Goal: Check status: Check status

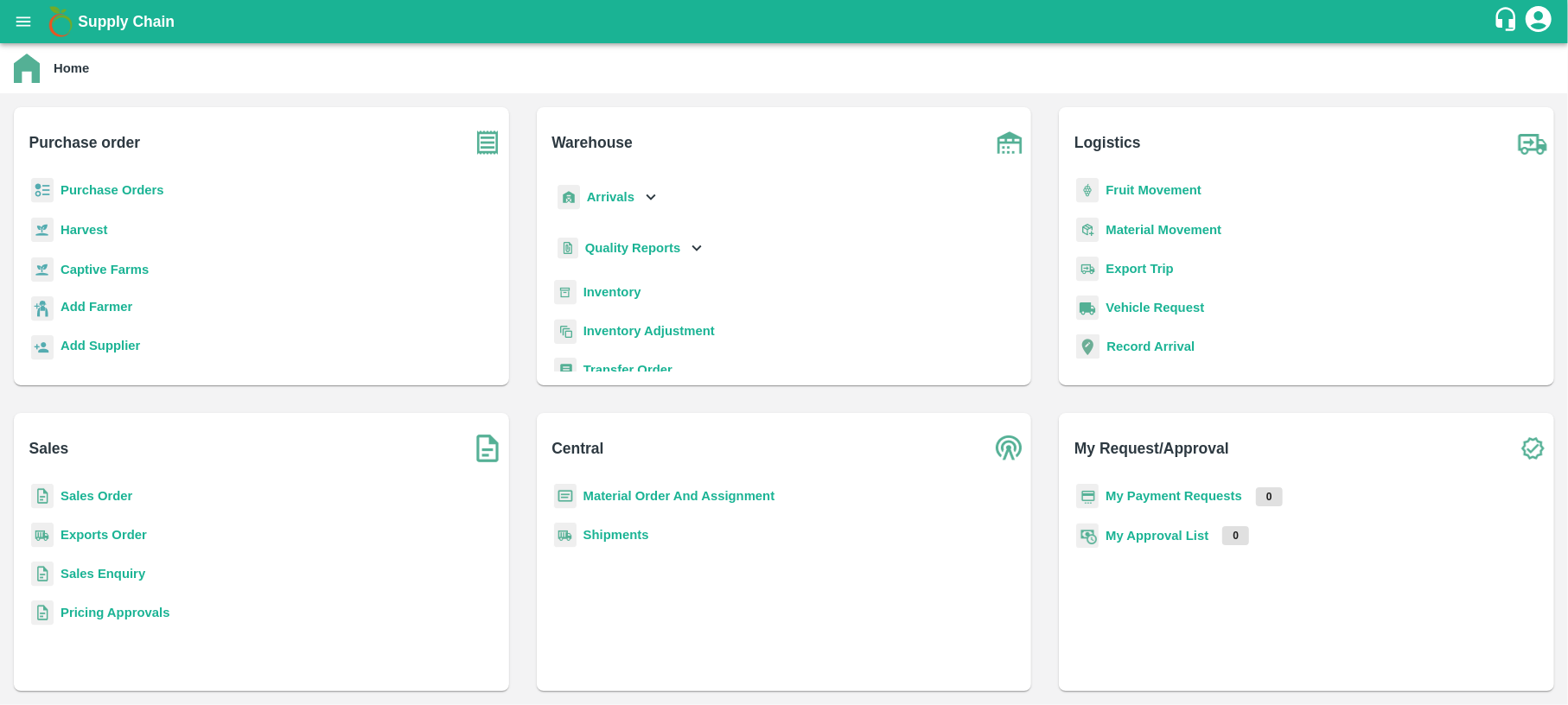
click at [146, 198] on p "Purchase Orders" at bounding box center [113, 190] width 104 height 19
click at [154, 189] on b "Purchase Orders" at bounding box center [113, 190] width 104 height 13
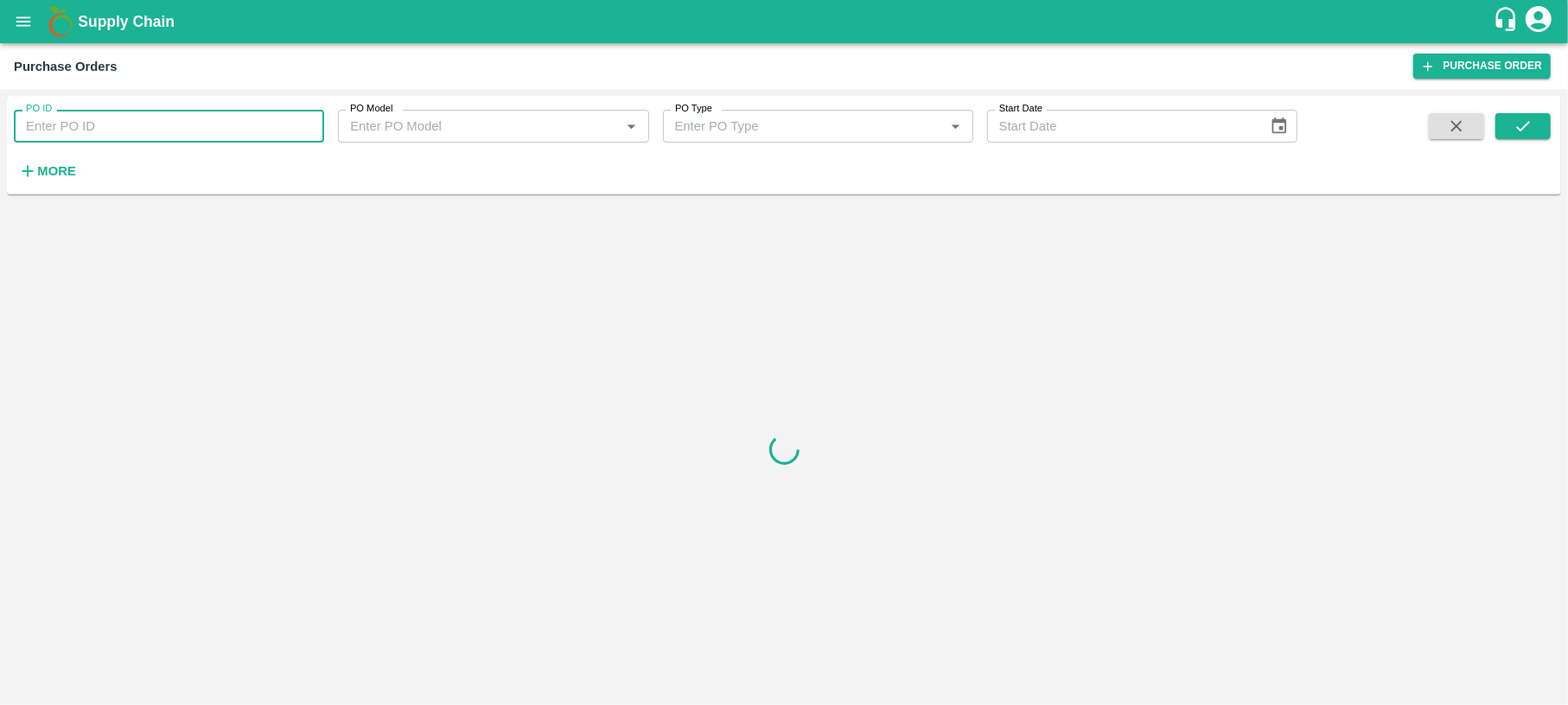
click at [148, 125] on input "PO ID" at bounding box center [168, 126] width 311 height 33
type input "172495"
click at [1518, 125] on icon "submit" at bounding box center [1522, 125] width 19 height 19
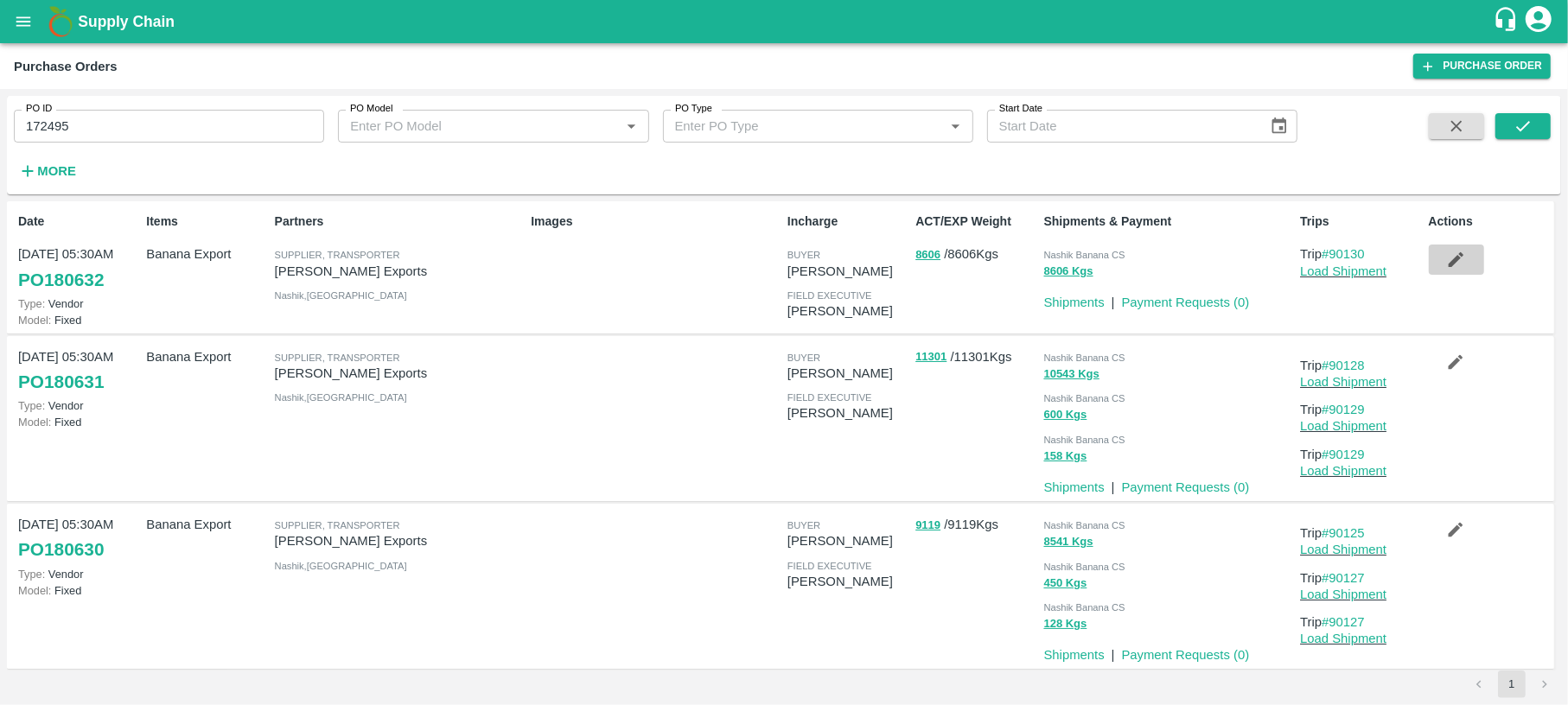
click at [1452, 259] on icon "button" at bounding box center [1455, 259] width 14 height 14
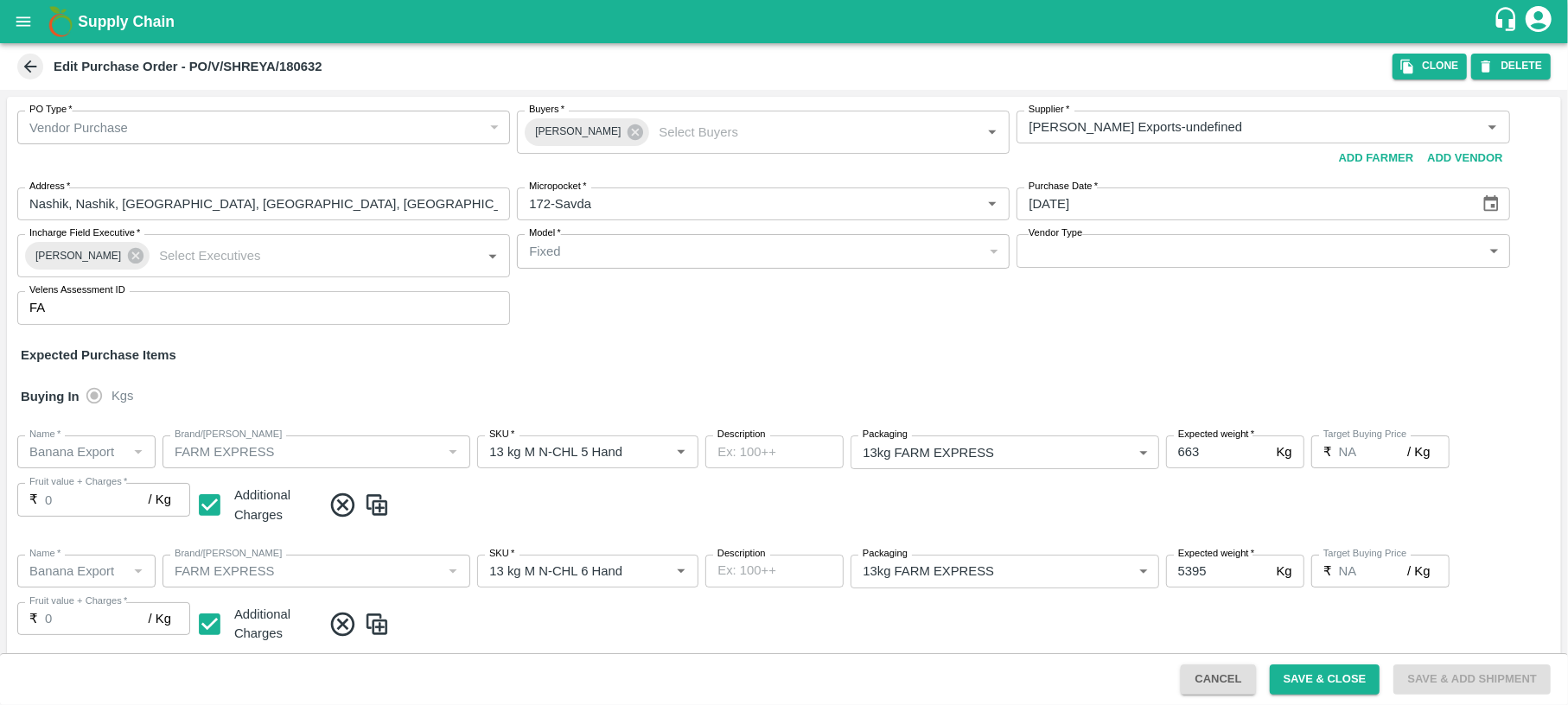
click at [37, 68] on icon at bounding box center [30, 66] width 19 height 19
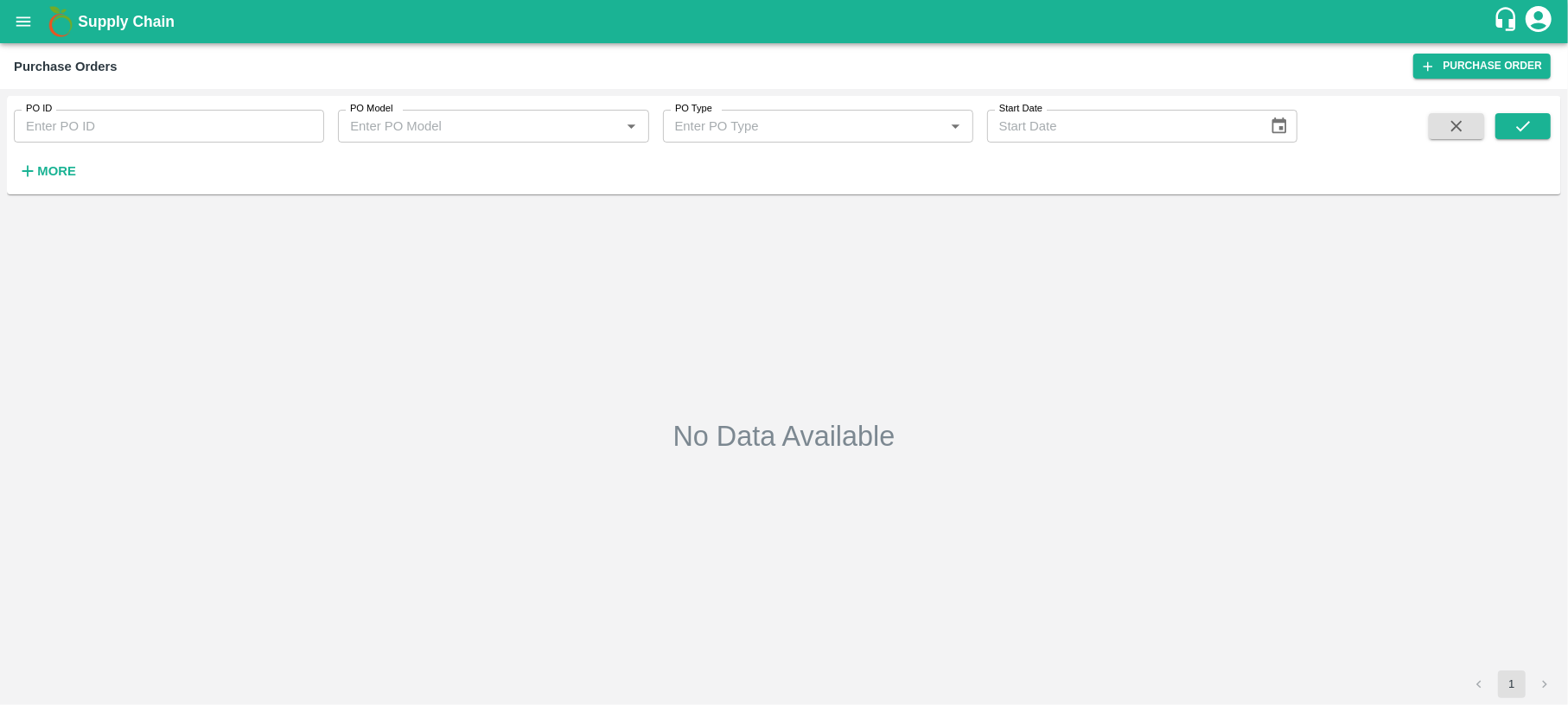
type input "172495"
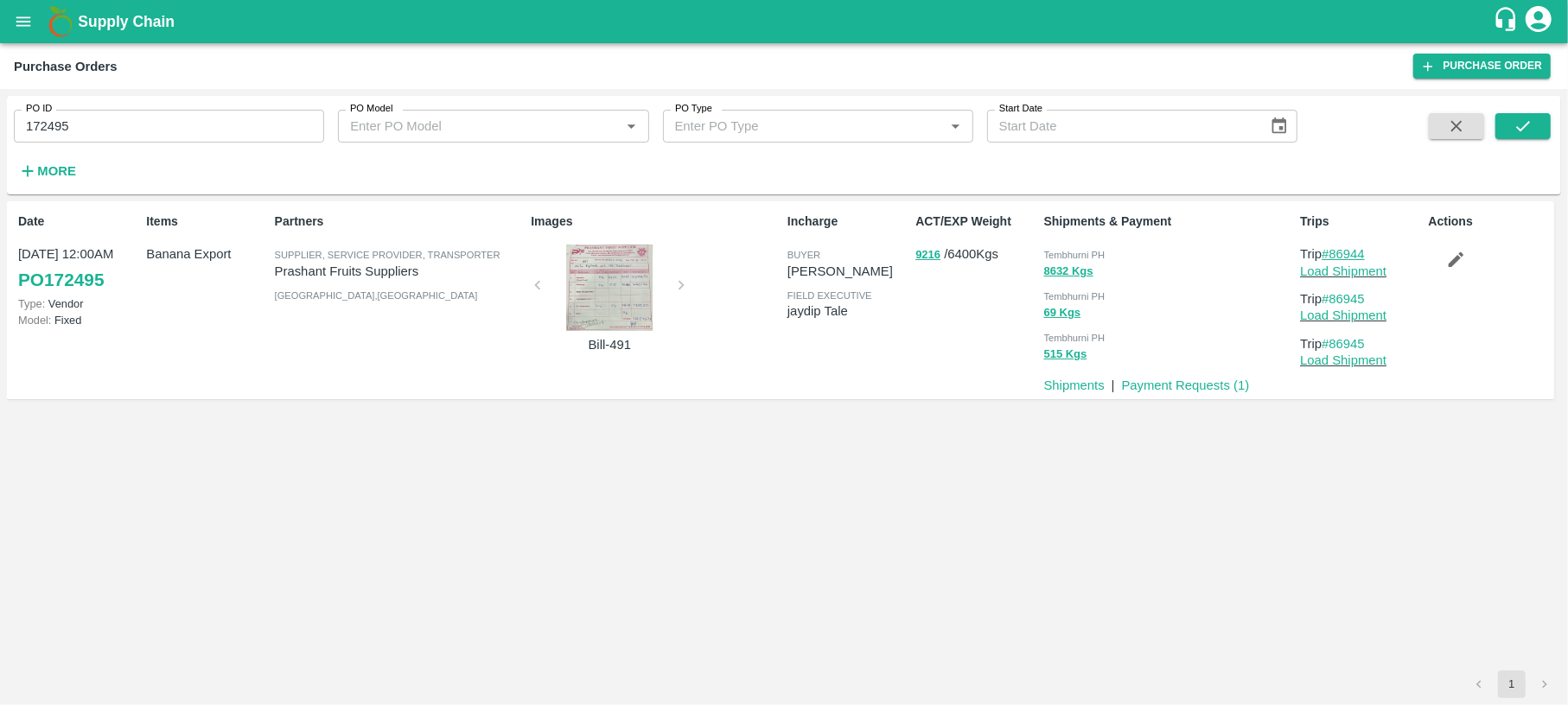
click at [1337, 253] on link "#86944" at bounding box center [1342, 253] width 43 height 13
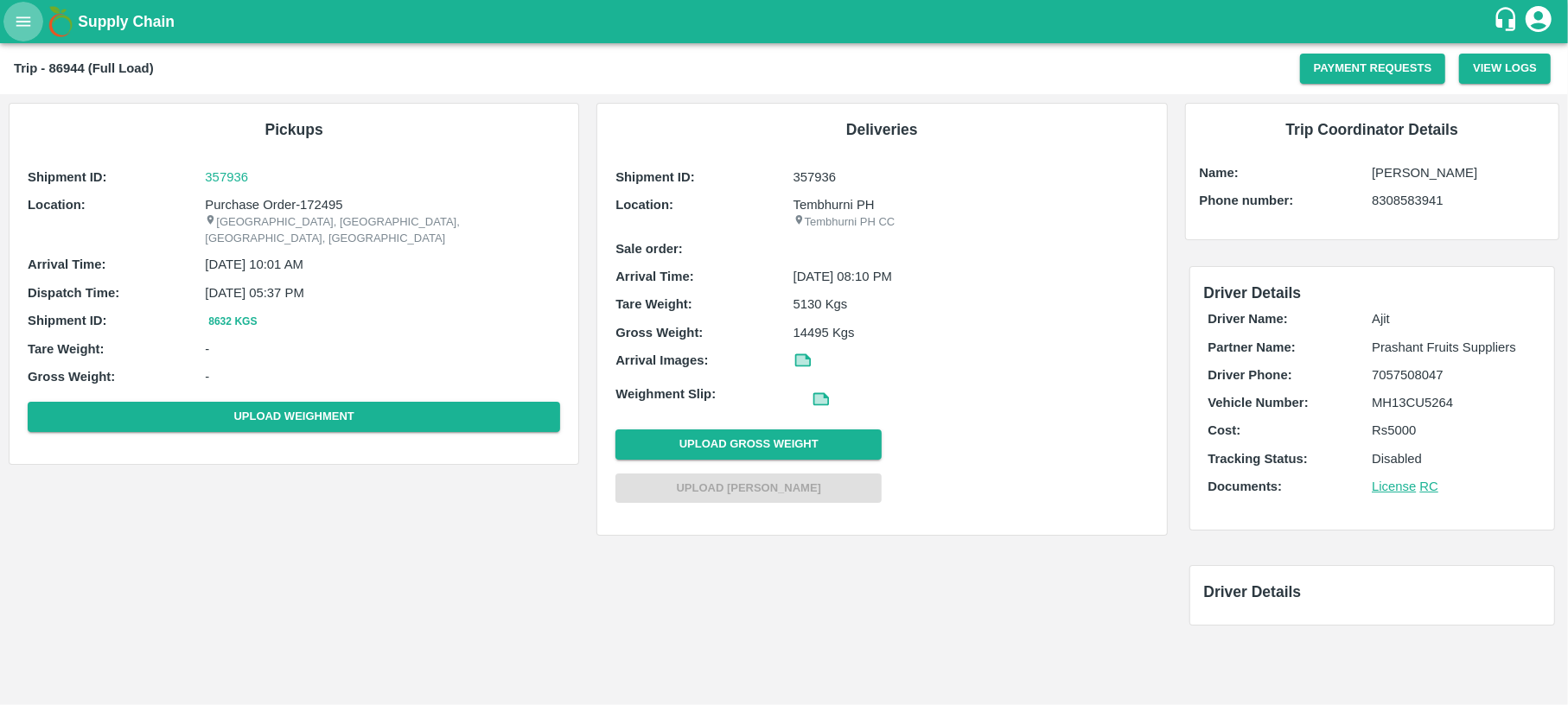
click at [11, 28] on button "open drawer" at bounding box center [23, 21] width 39 height 39
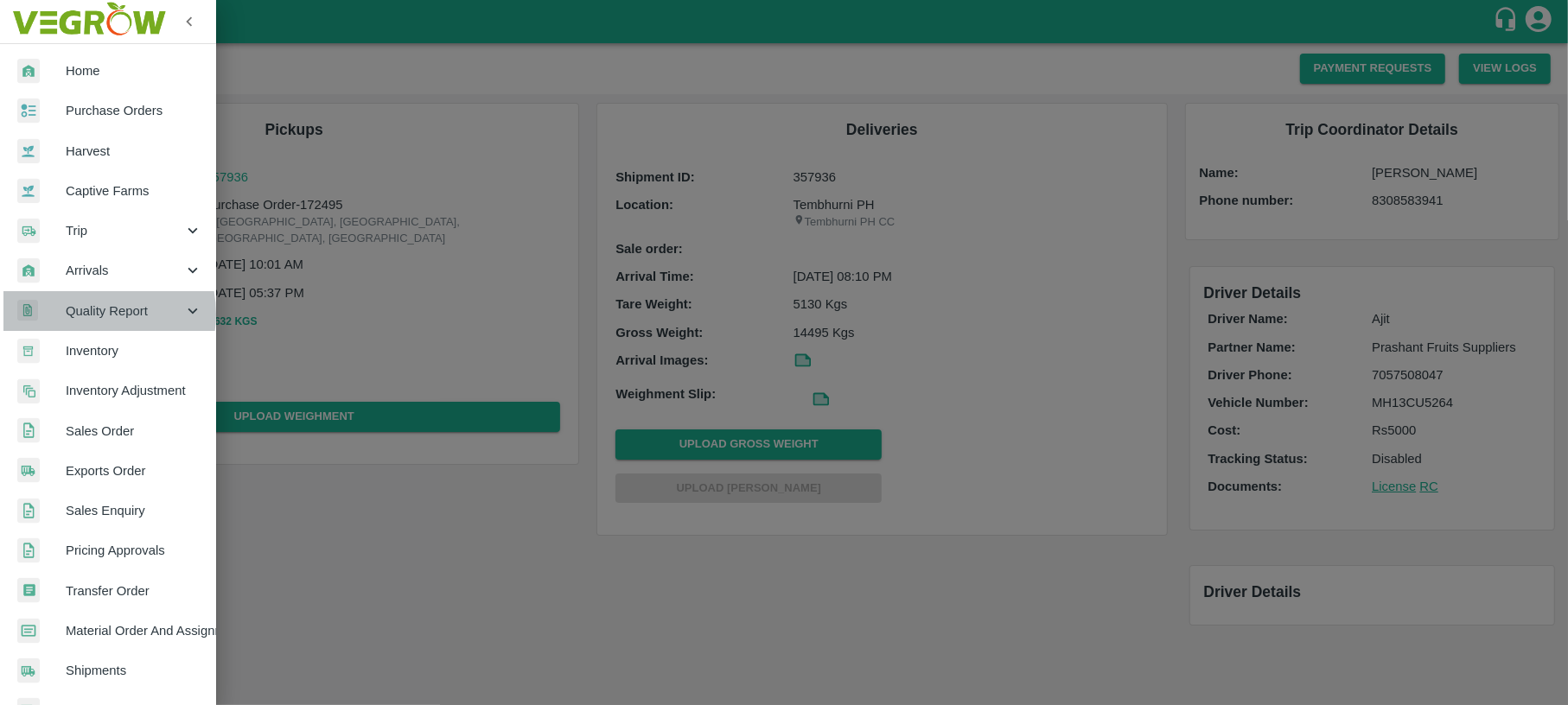
click at [87, 314] on span "Quality Report" at bounding box center [124, 310] width 117 height 19
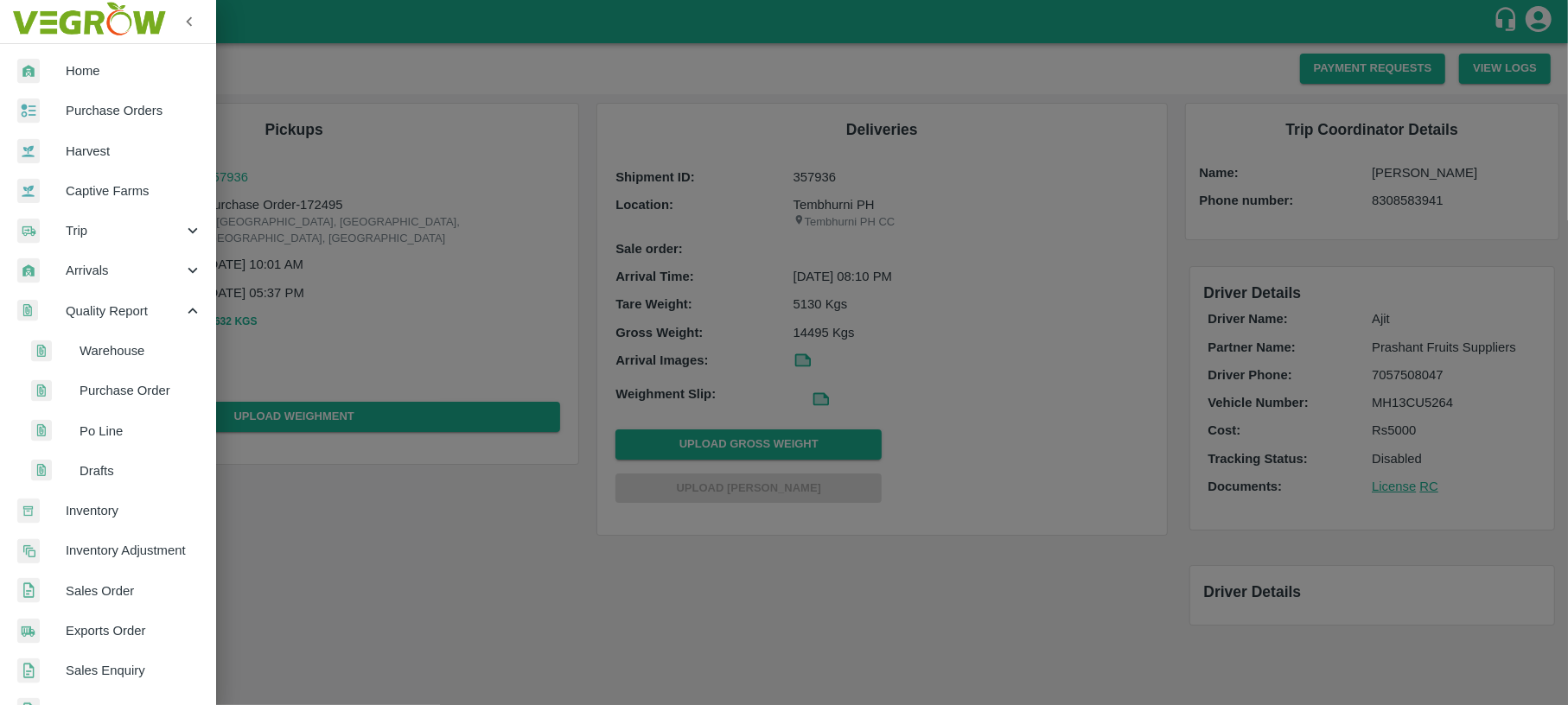
click at [115, 345] on span "Warehouse" at bounding box center [141, 350] width 123 height 19
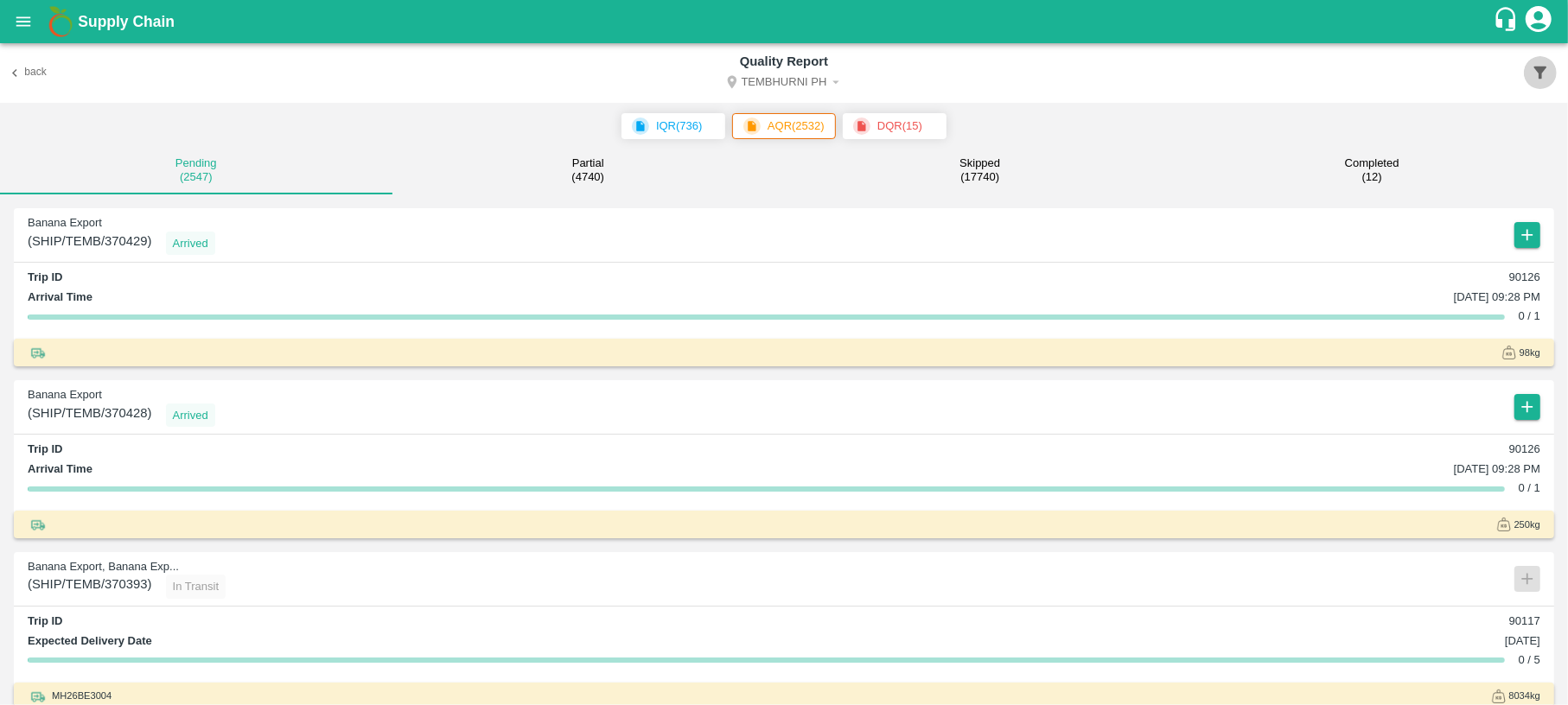
click at [1538, 72] on icon "button" at bounding box center [1540, 72] width 13 height 13
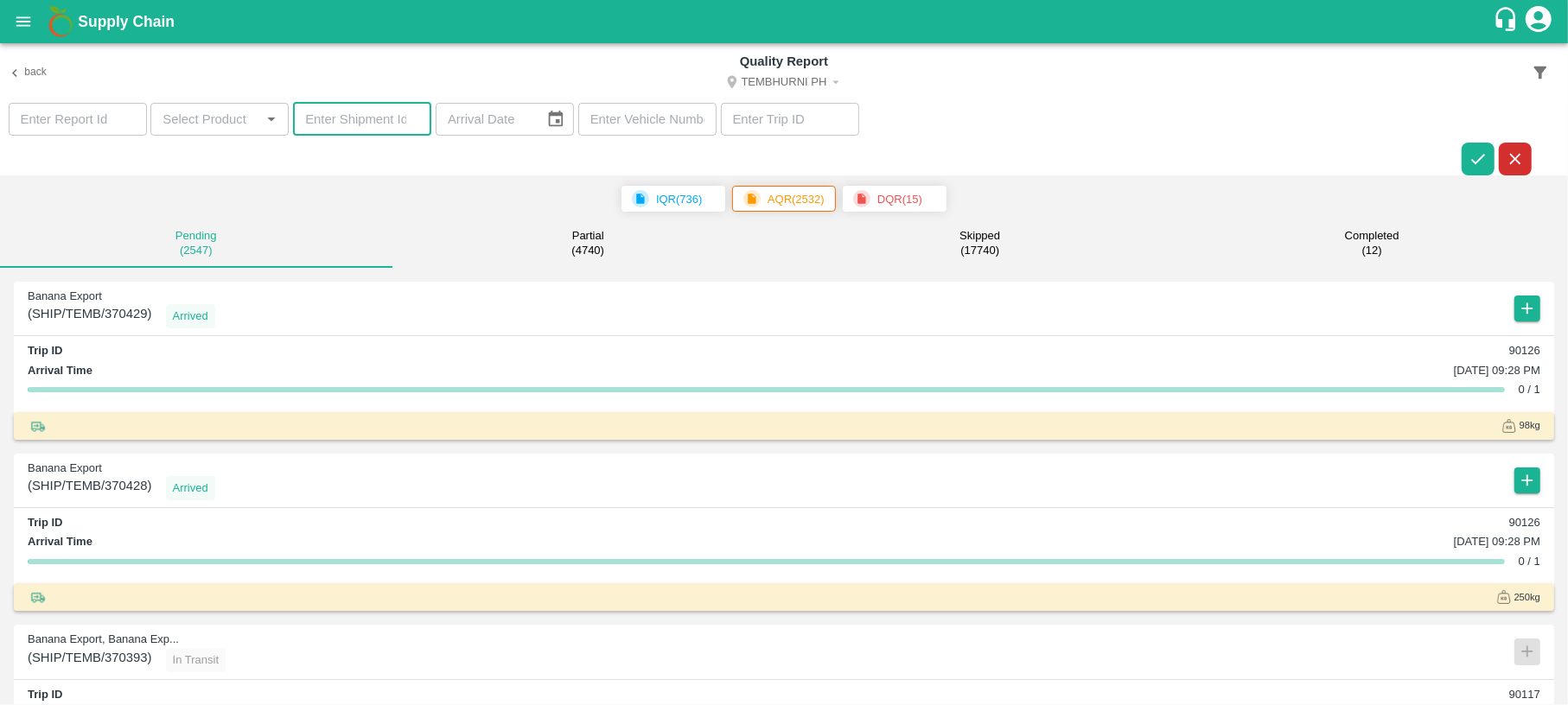
click at [361, 118] on input "number" at bounding box center [362, 119] width 139 height 33
paste input "357936"
click at [1473, 156] on icon "button" at bounding box center [1478, 158] width 19 height 19
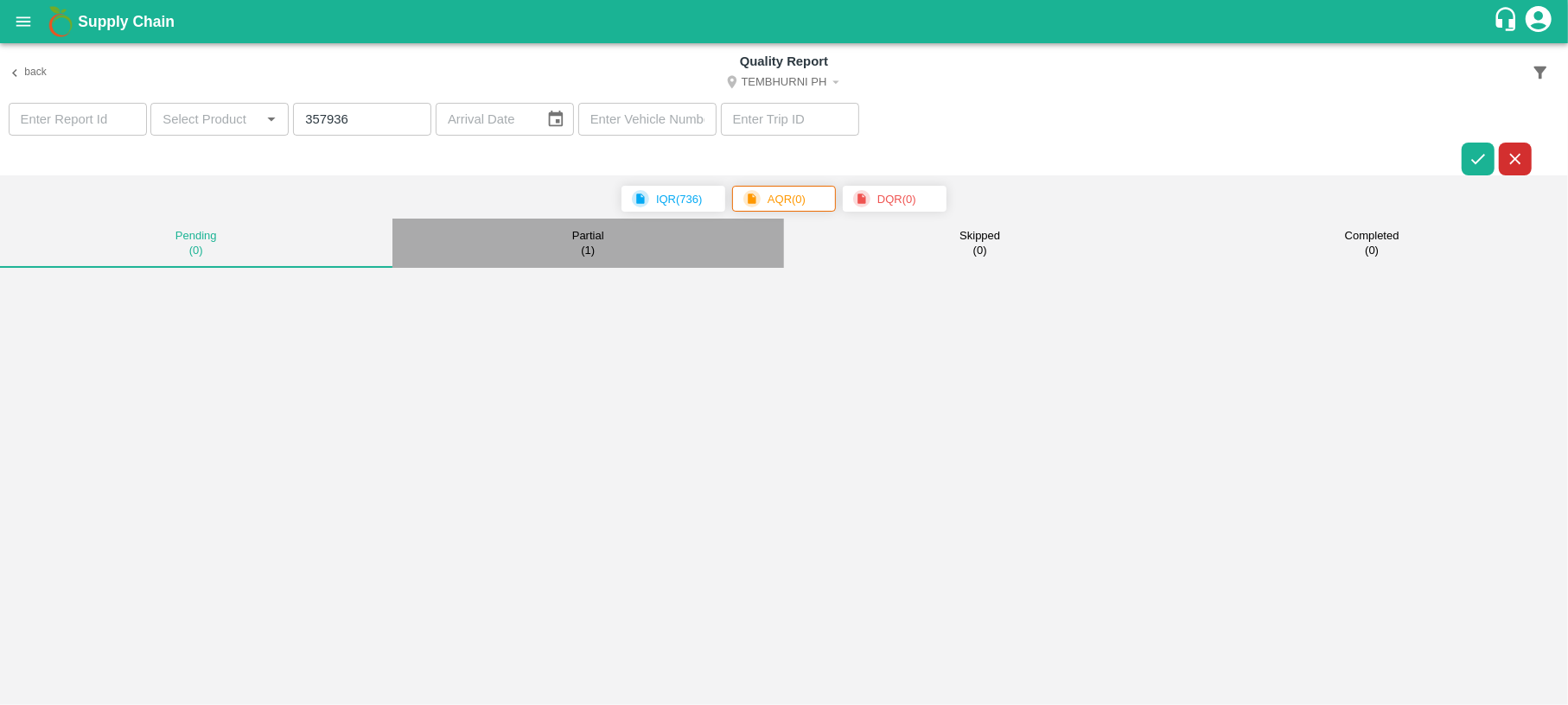
click at [584, 239] on p "Partial" at bounding box center [588, 235] width 32 height 13
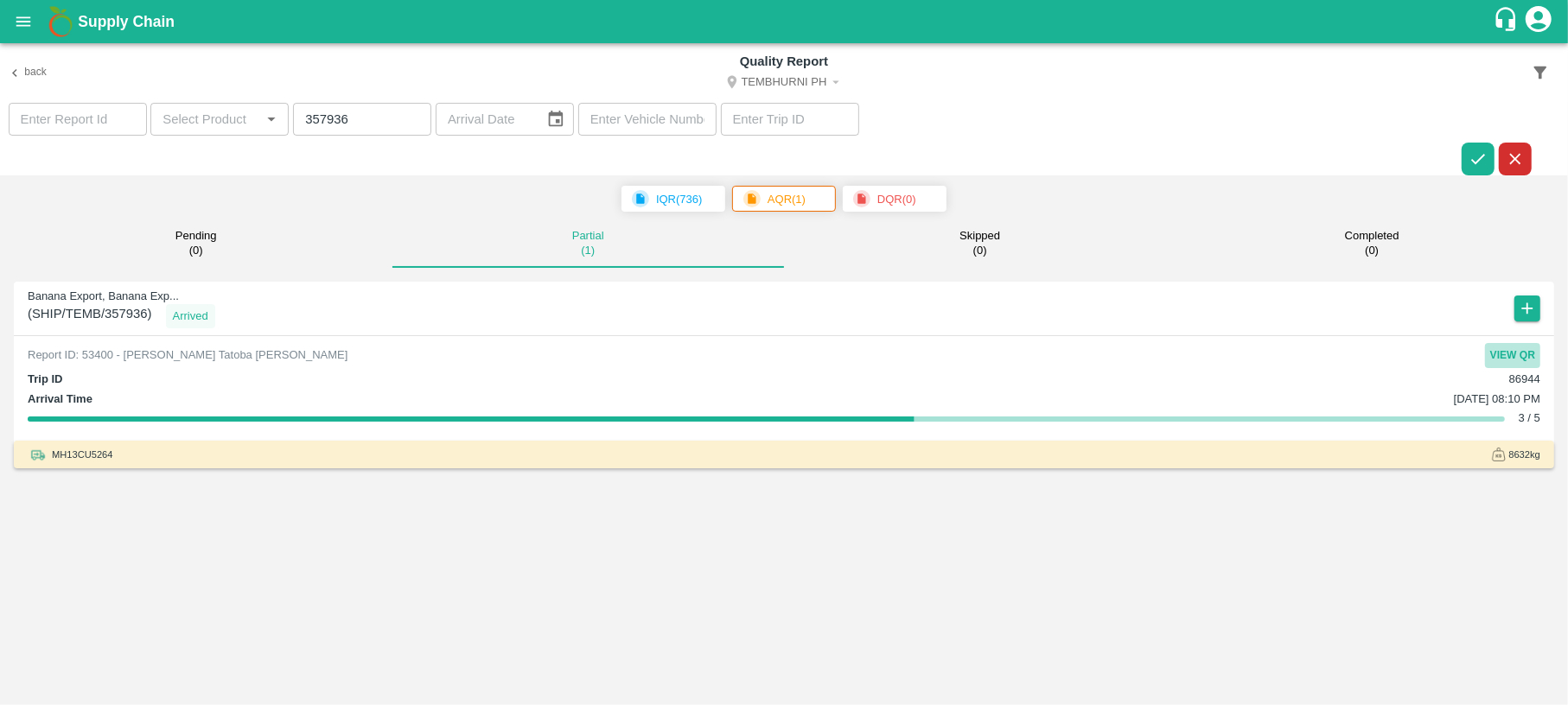
click at [1520, 358] on button "View QR" at bounding box center [1513, 355] width 55 height 25
drag, startPoint x: 365, startPoint y: 121, endPoint x: 90, endPoint y: 141, distance: 275.7
click at [90, 141] on section "​ ​ 357936 ​ ​ ​ ​" at bounding box center [784, 140] width 1568 height 73
paste input "5848"
type input "355848"
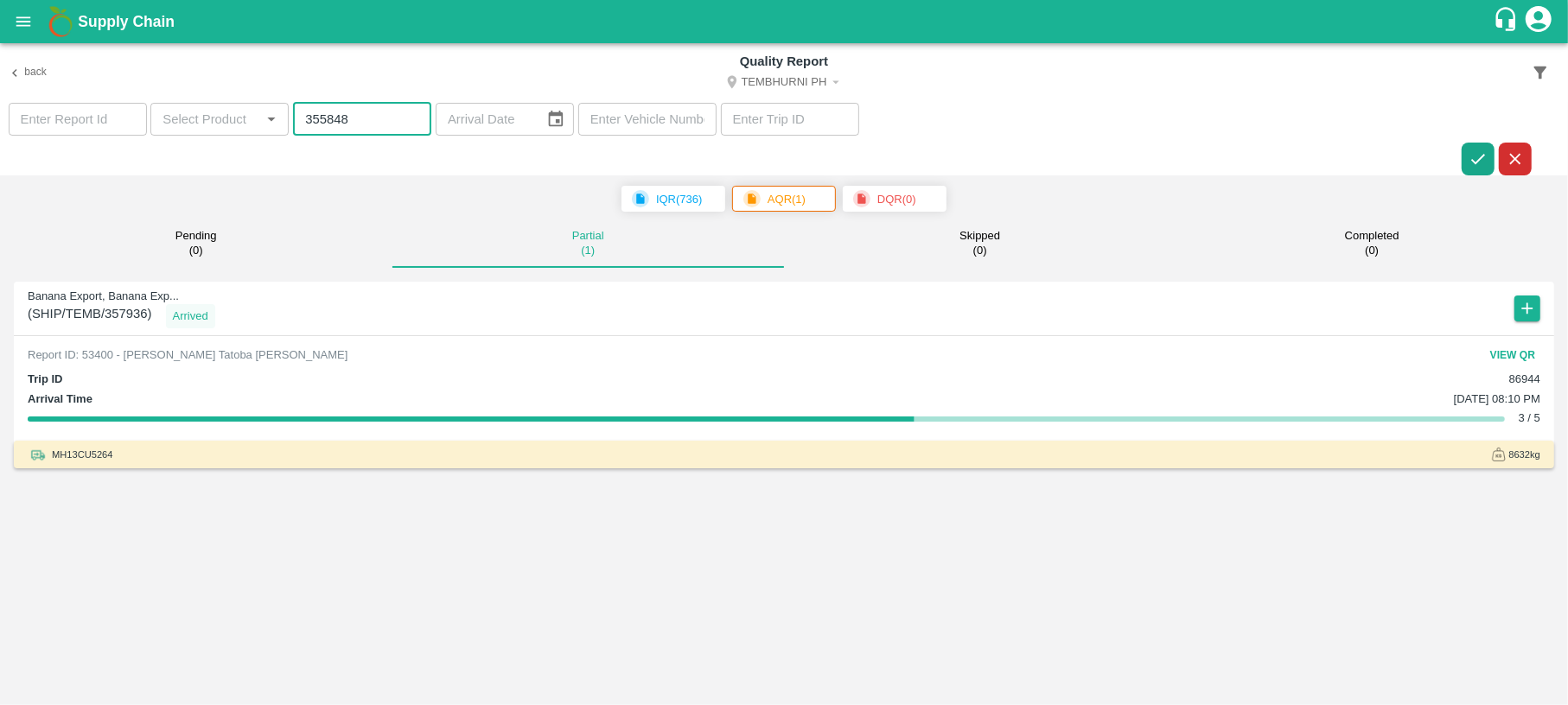
click at [1479, 161] on icon "button" at bounding box center [1478, 159] width 13 height 11
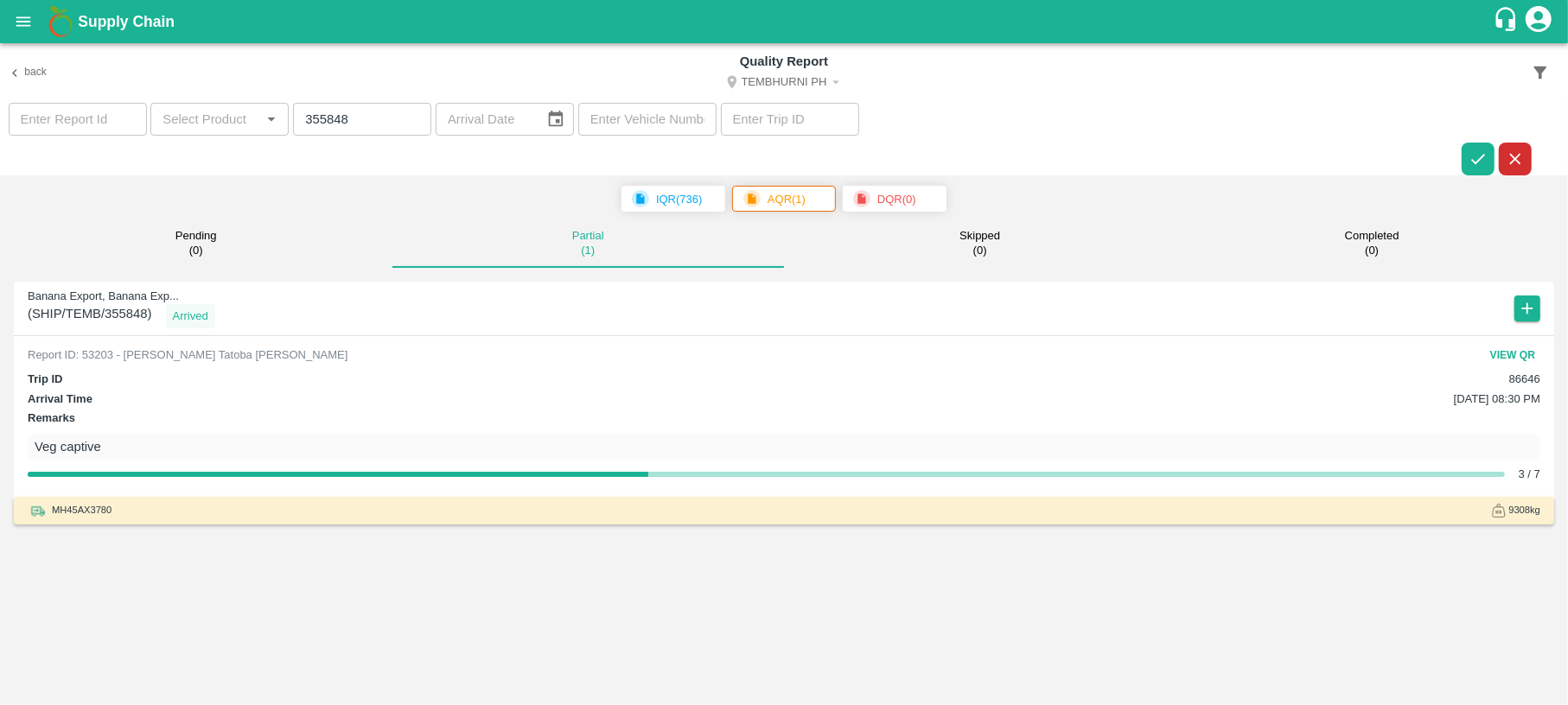
click at [882, 191] on p "DQR ( 0 )" at bounding box center [896, 199] width 38 height 17
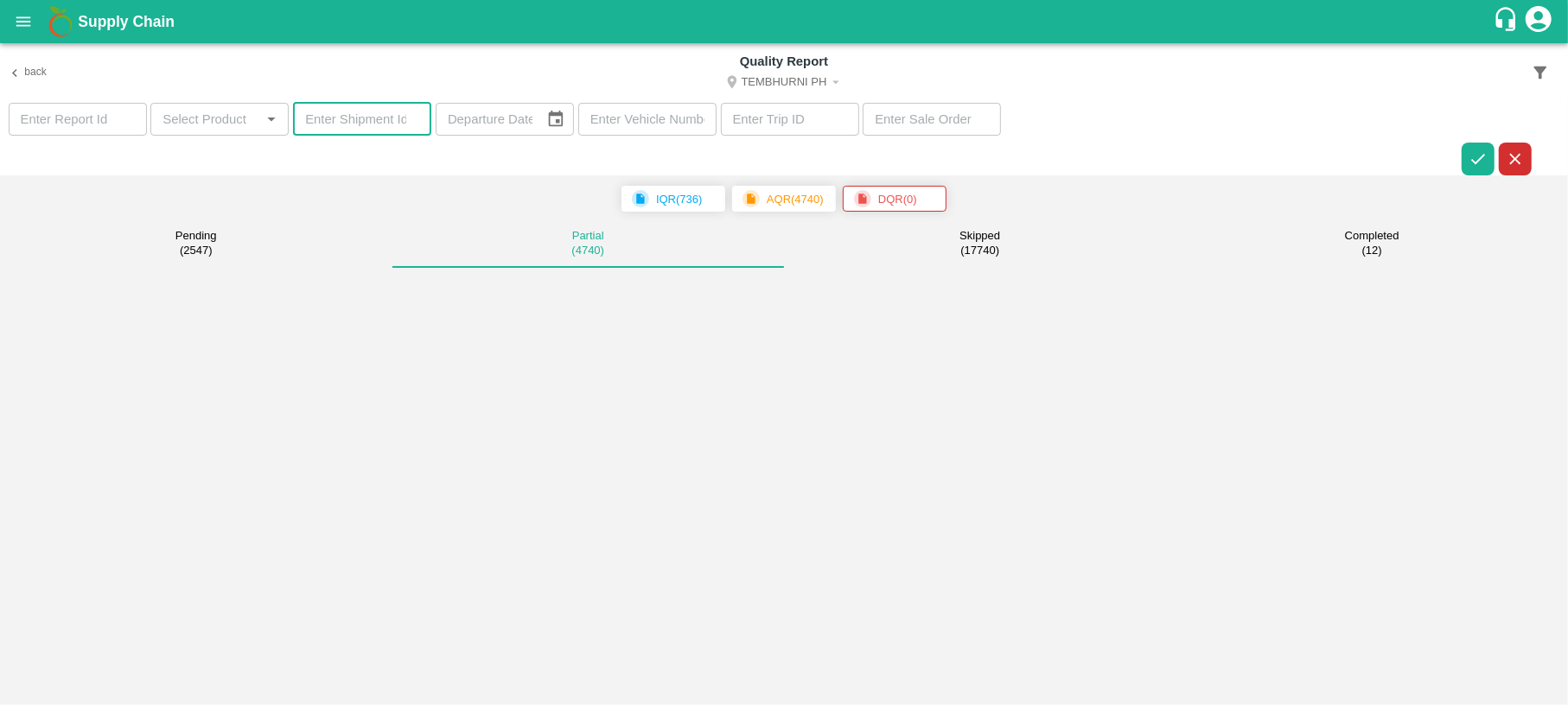
click at [390, 120] on input "number" at bounding box center [362, 119] width 139 height 33
paste input "355848"
type input "355848"
click at [1483, 157] on icon "button" at bounding box center [1478, 158] width 19 height 19
click at [1470, 158] on icon "button" at bounding box center [1478, 158] width 19 height 19
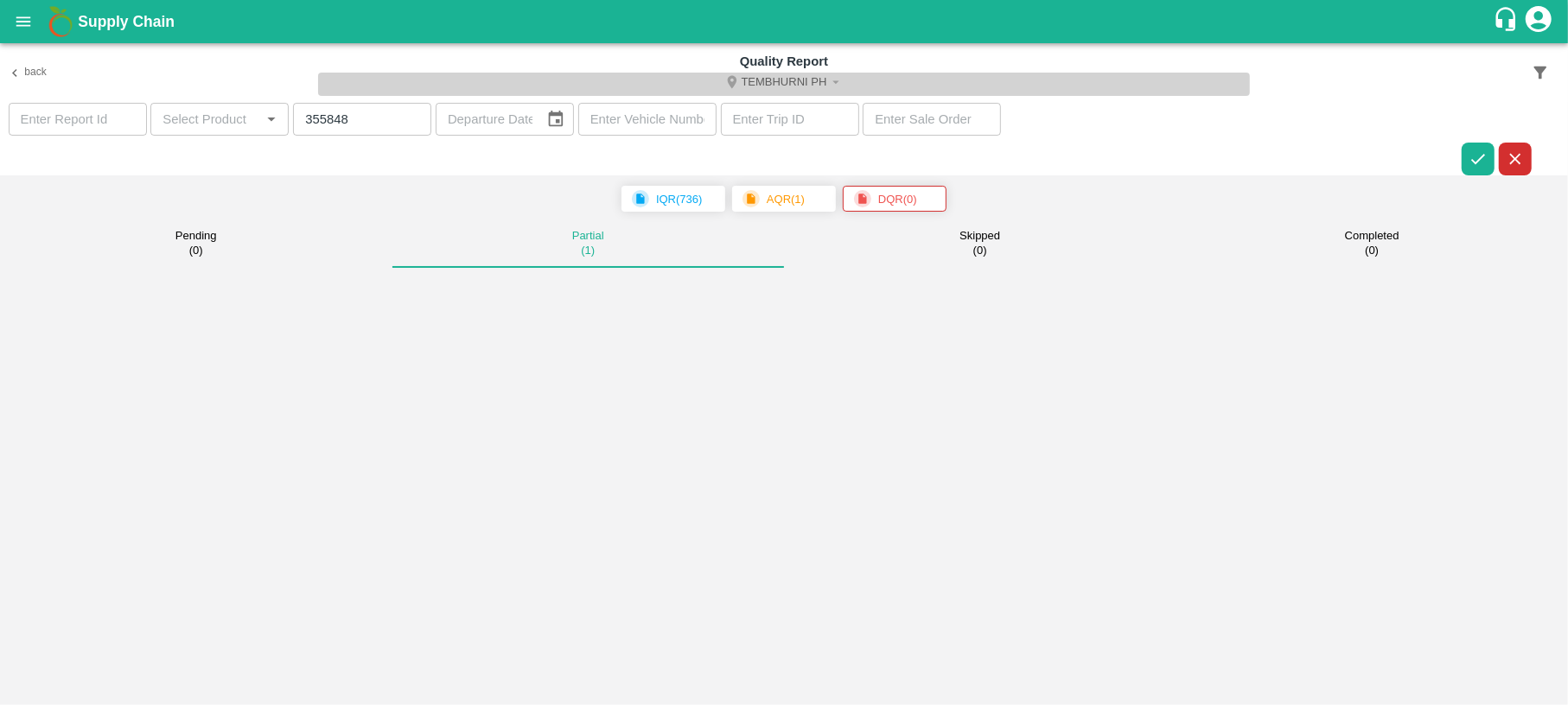
click at [845, 80] on button "Tembhurni PH" at bounding box center [784, 84] width 933 height 23
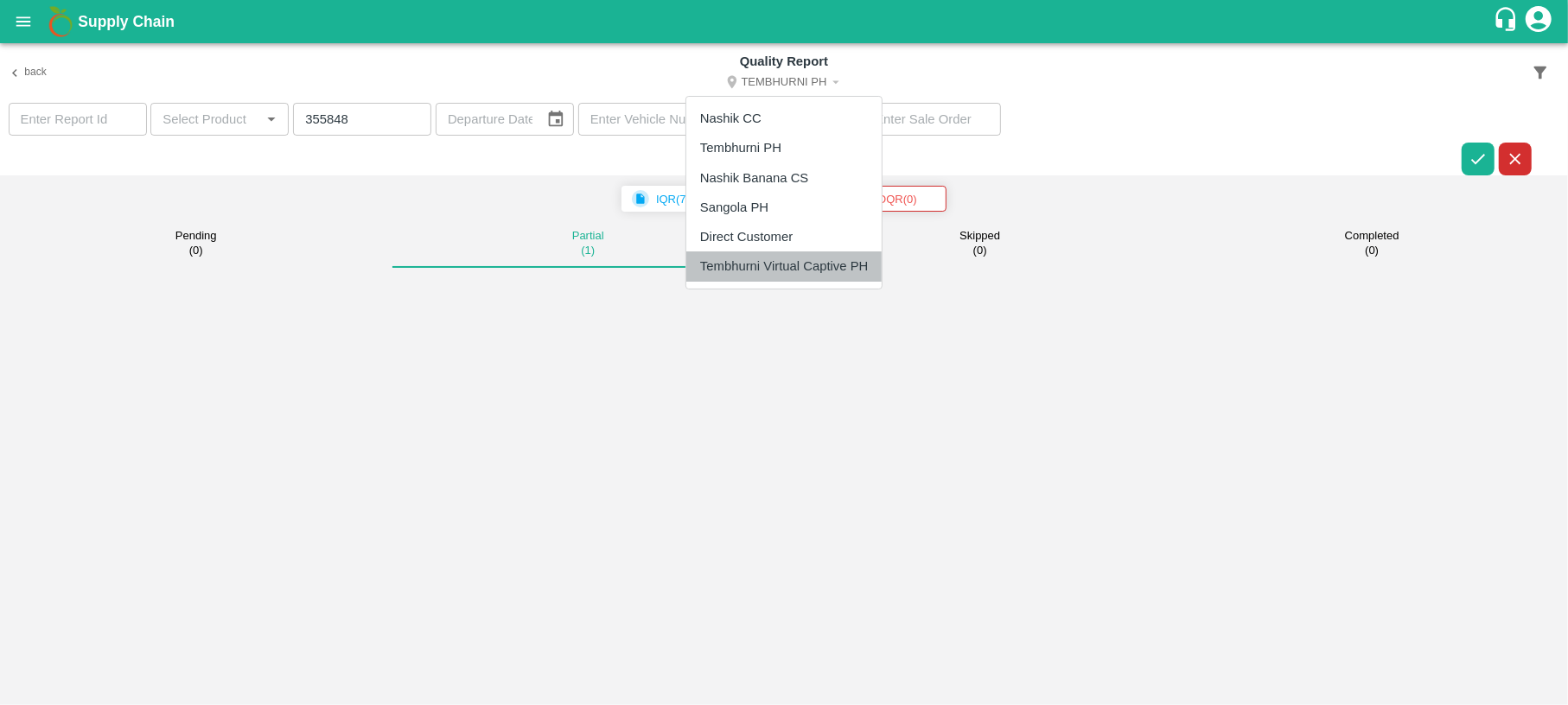
click at [798, 261] on li "Tembhurni Virtual Captive PH" at bounding box center [784, 266] width 195 height 30
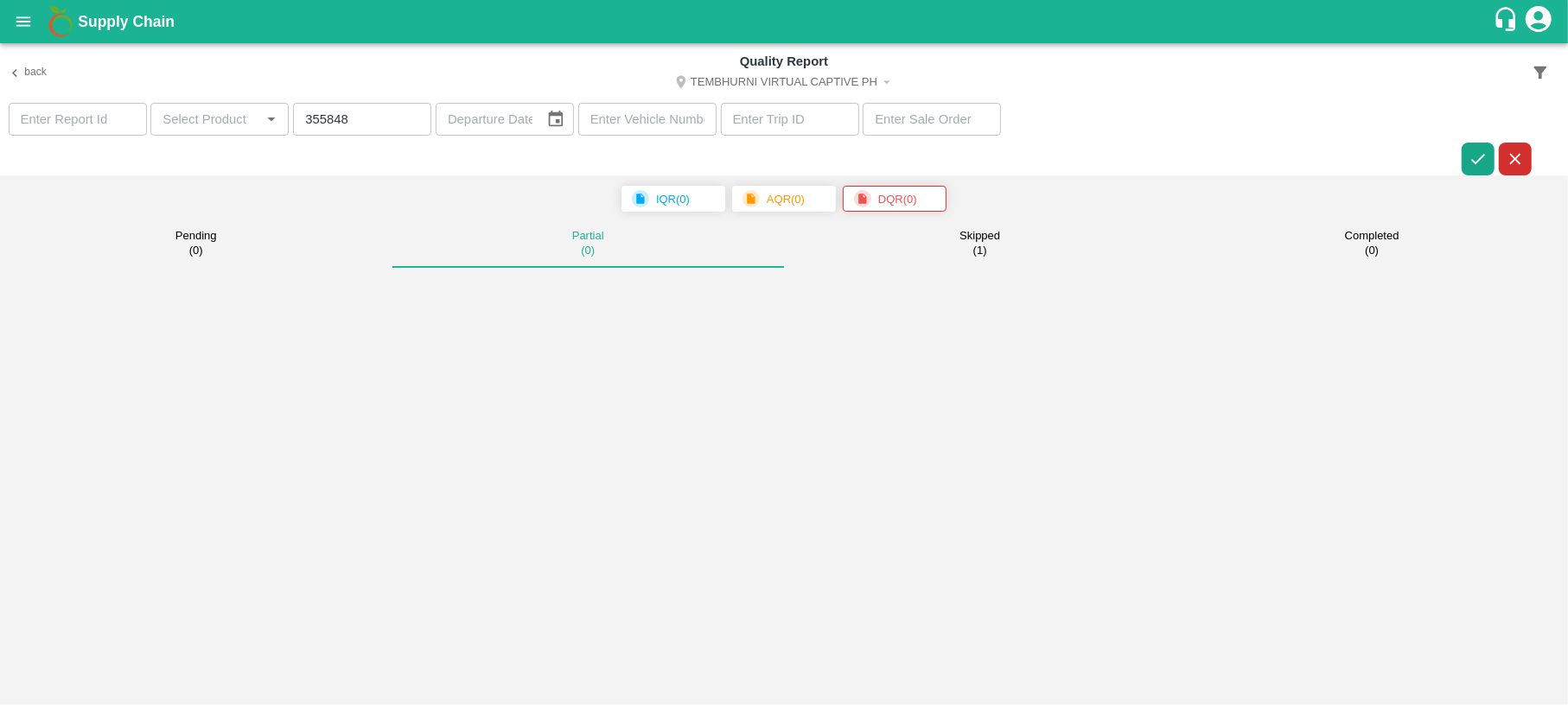
click at [1476, 162] on icon "button" at bounding box center [1478, 158] width 19 height 19
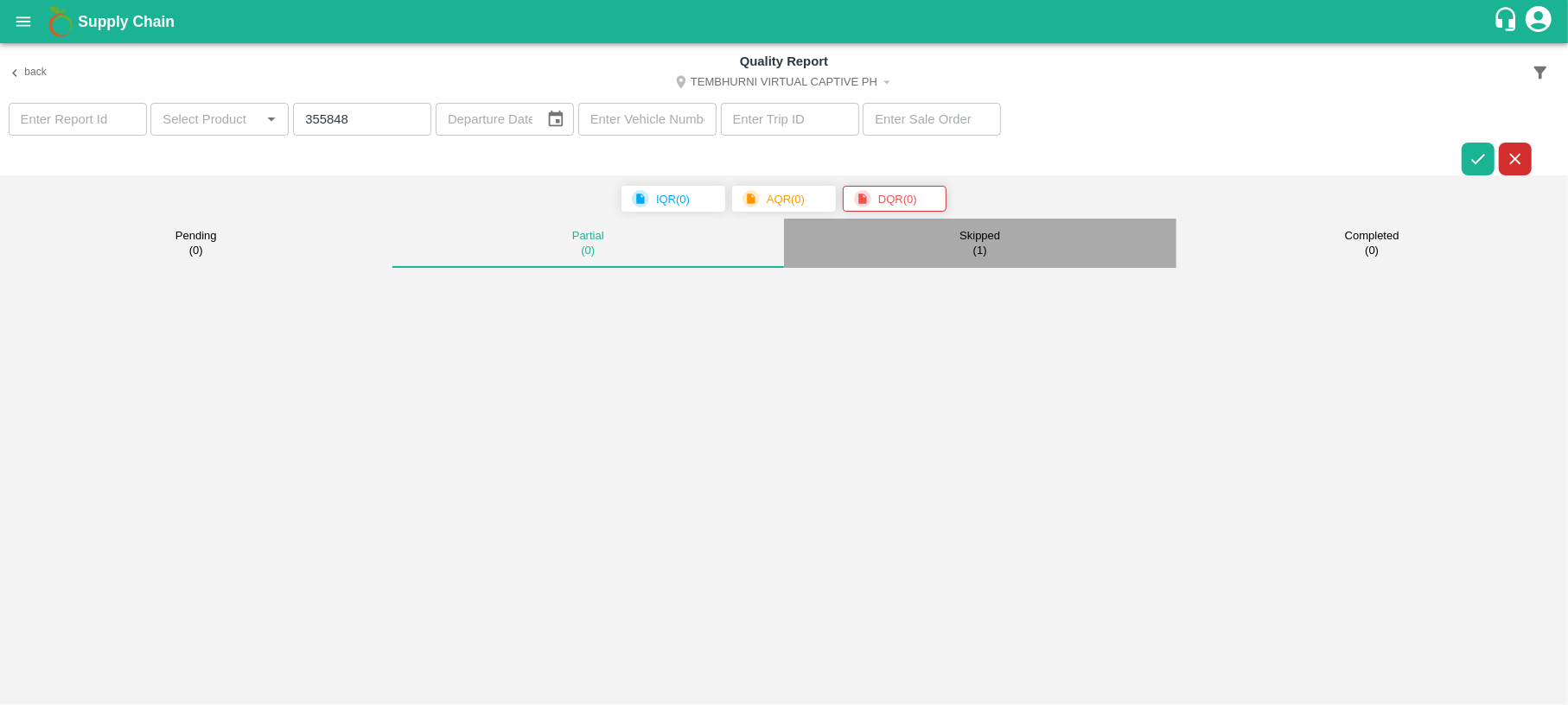
click at [996, 255] on div "Skipped ( 1 )" at bounding box center [979, 243] width 40 height 29
